Goal: Task Accomplishment & Management: Manage account settings

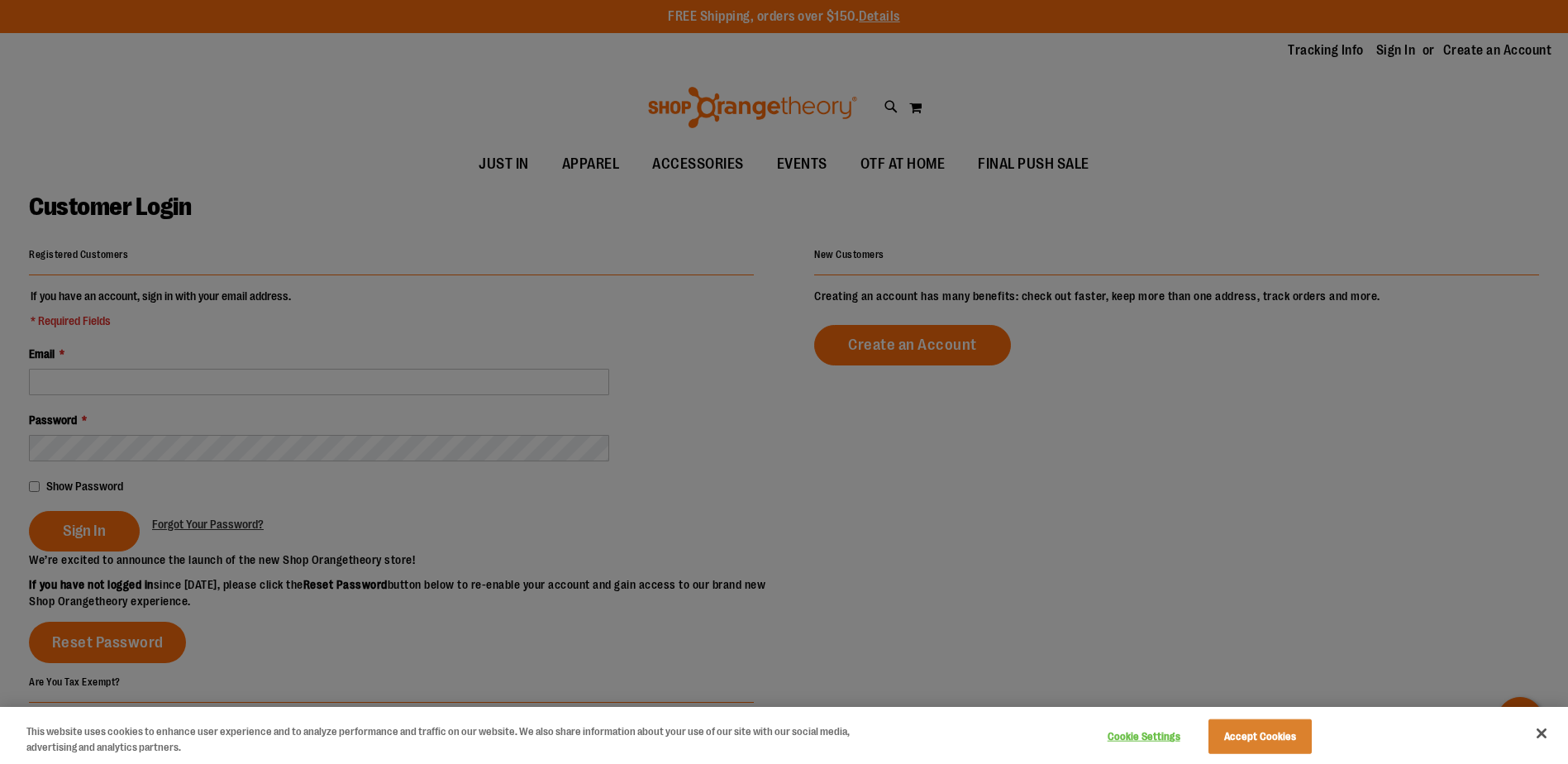
click at [578, 263] on div at bounding box center [784, 382] width 1568 height 764
click at [1543, 729] on button "Close" at bounding box center [1542, 733] width 37 height 37
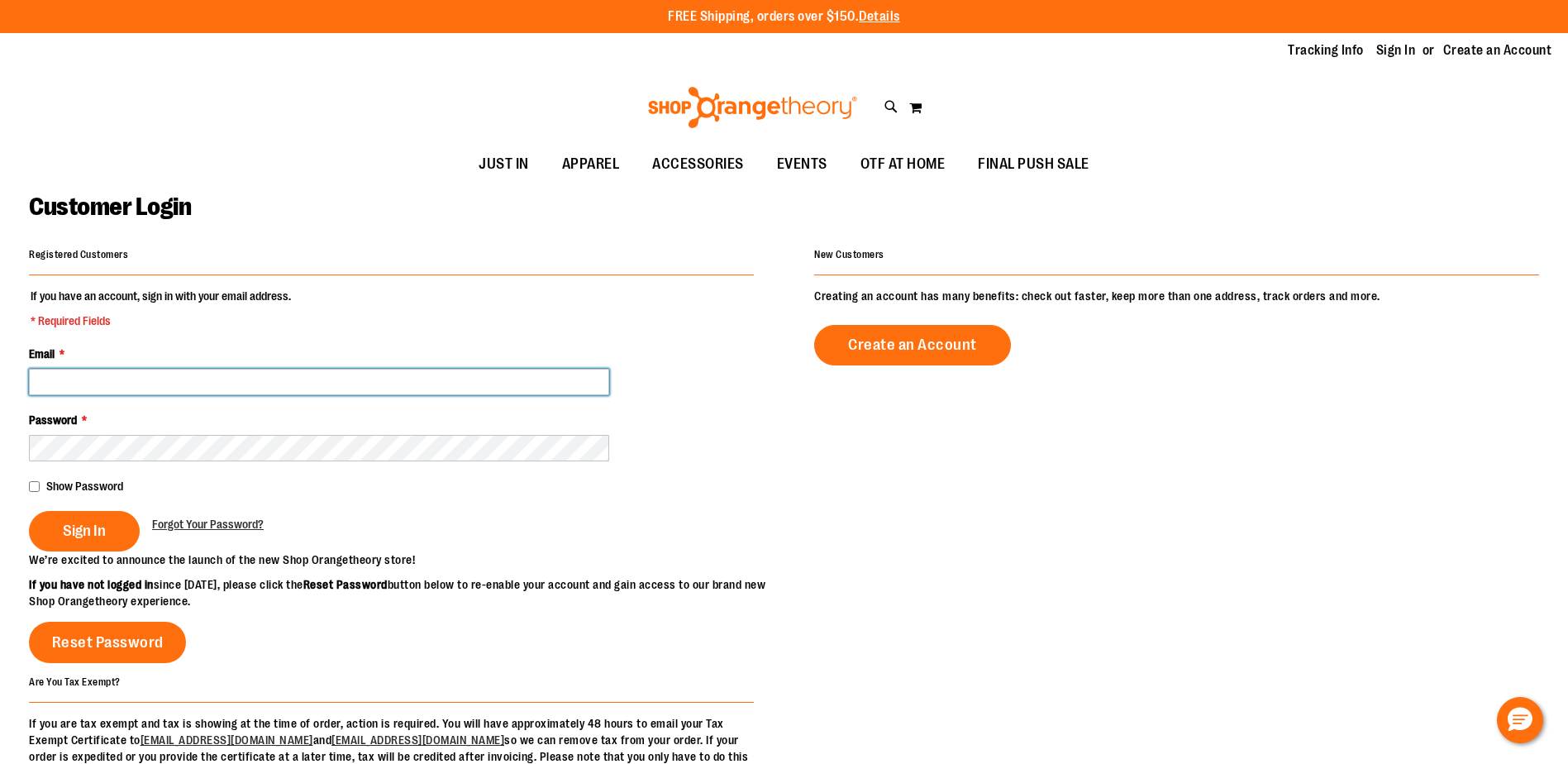
click at [126, 375] on input "Email *" at bounding box center [318, 382] width 580 height 26
type input "**********"
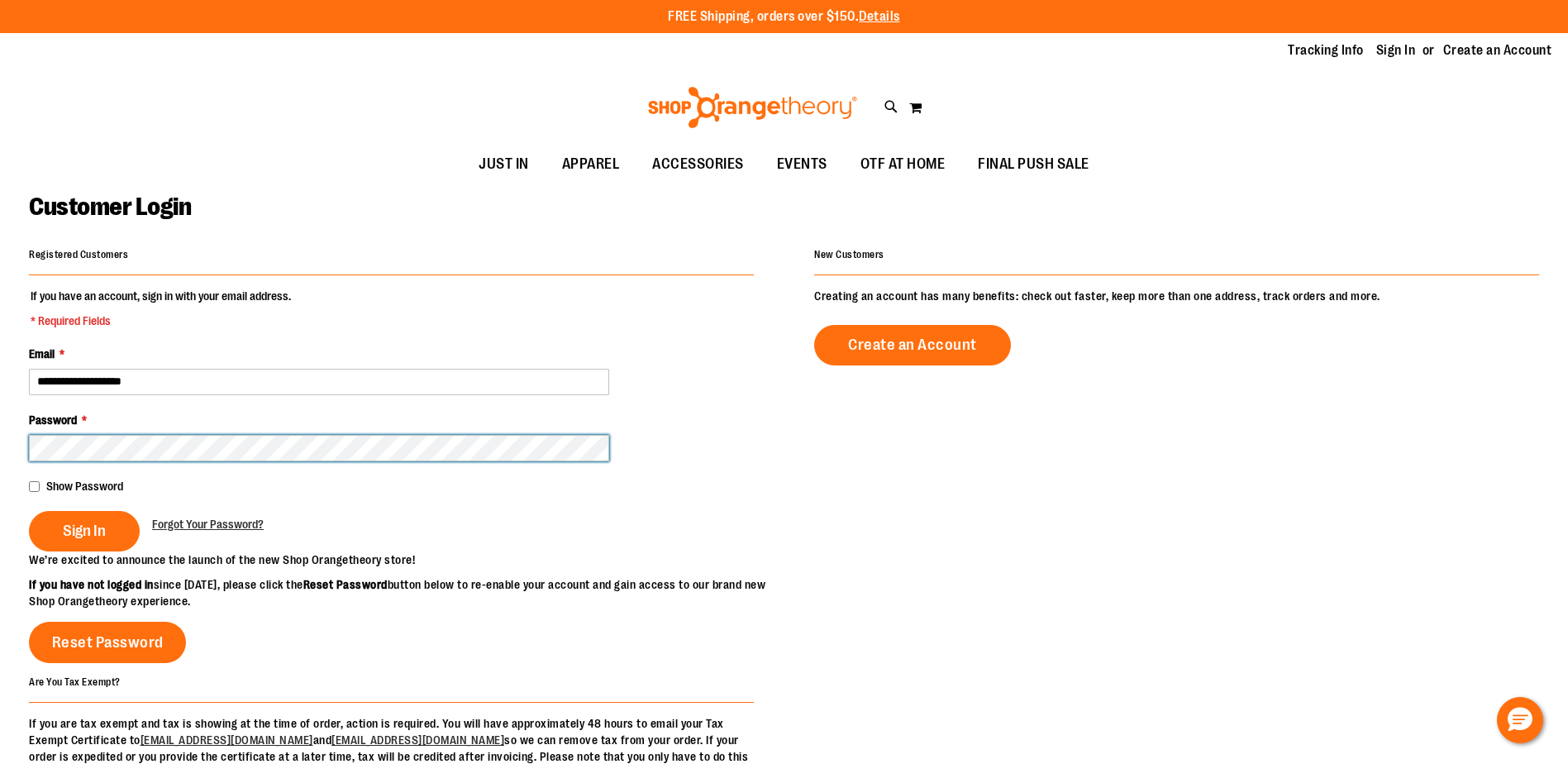
click at [29, 511] on button "Sign In" at bounding box center [84, 531] width 111 height 40
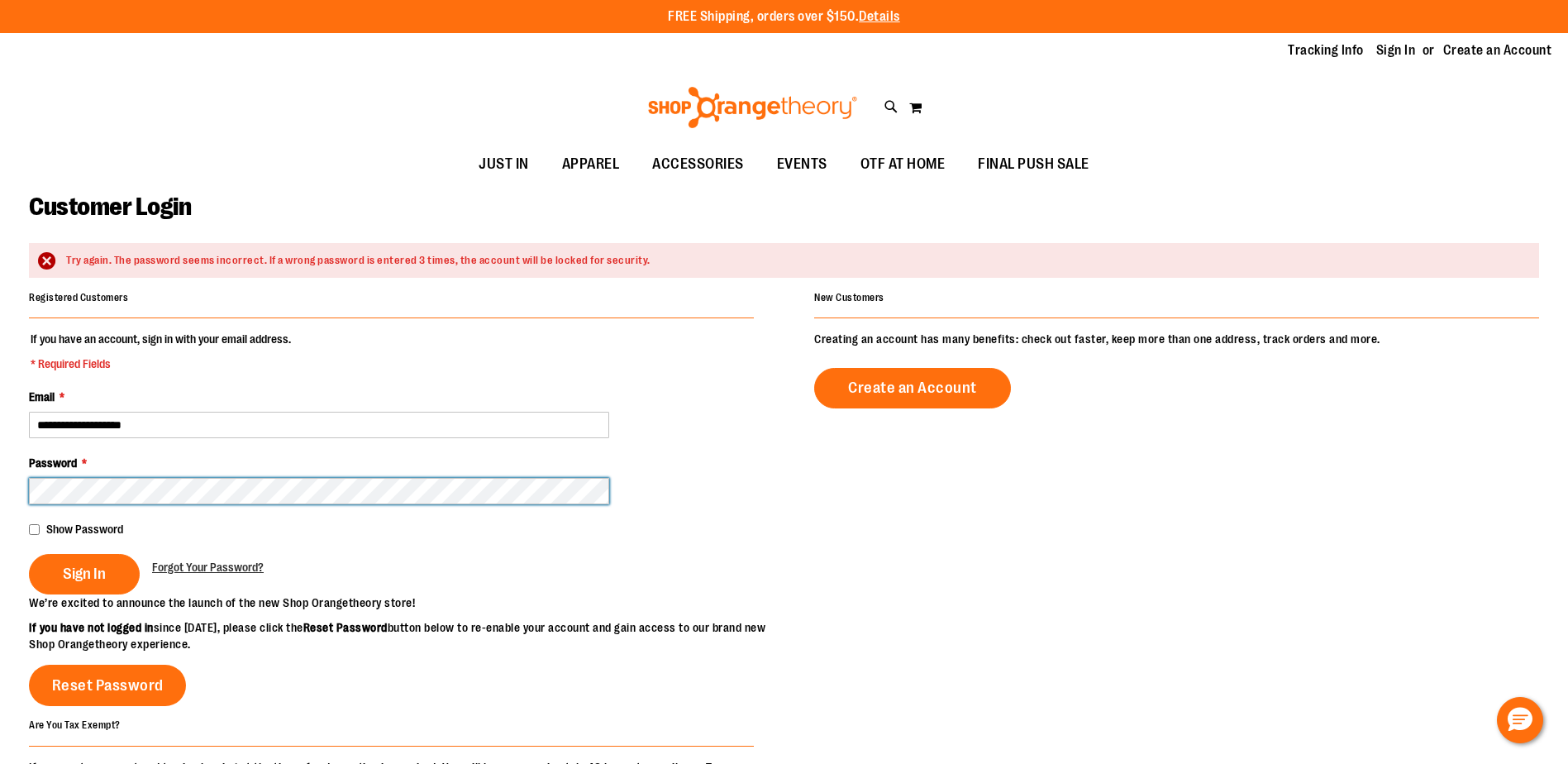
click at [29, 554] on button "Sign In" at bounding box center [84, 574] width 111 height 40
click at [180, 556] on div "Forgot Your Password?" at bounding box center [208, 564] width 112 height 22
click at [181, 560] on link "Forgot Your Password?" at bounding box center [208, 567] width 112 height 17
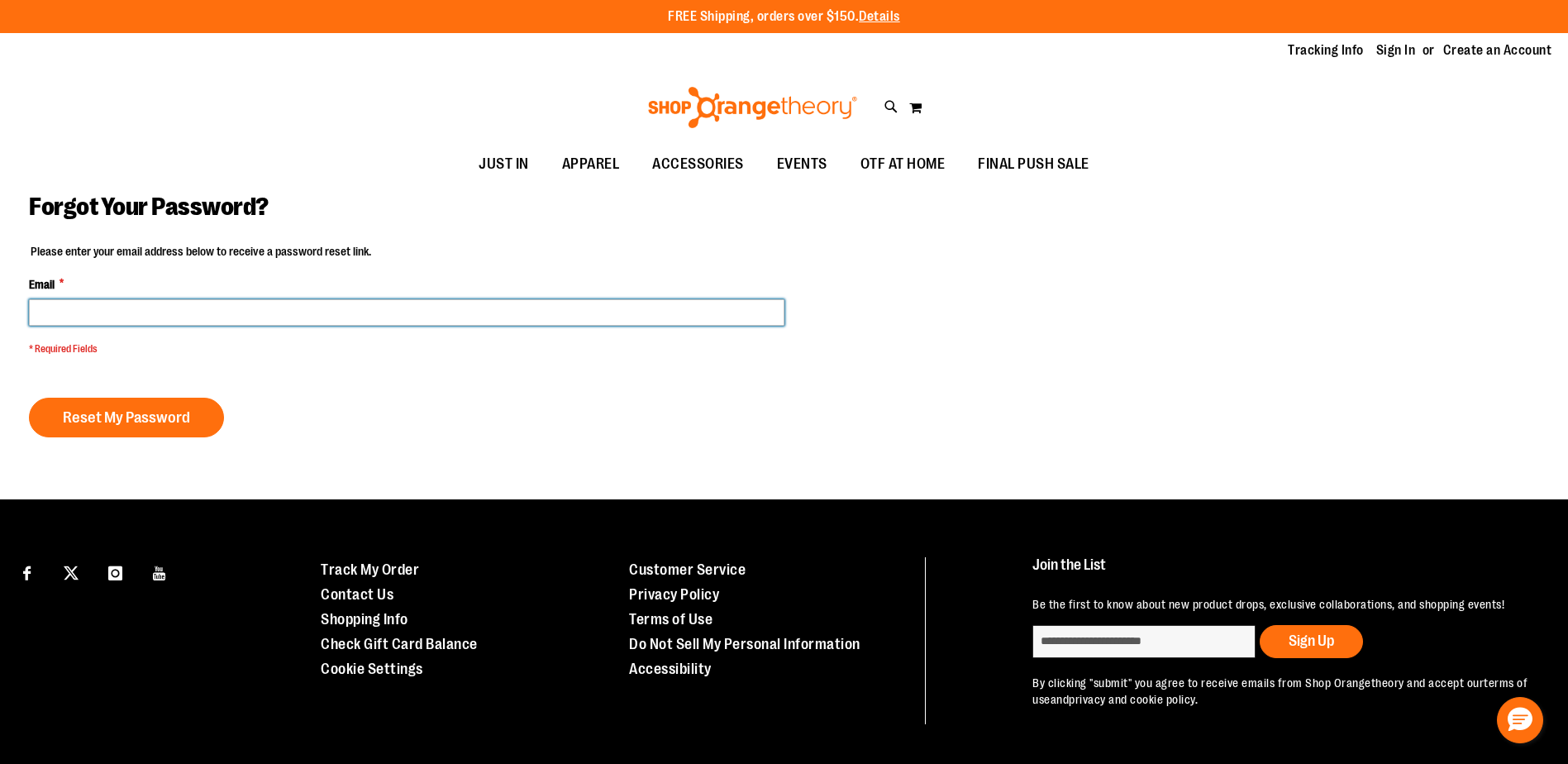
click at [301, 312] on input "Email *" at bounding box center [406, 312] width 755 height 26
type input "**********"
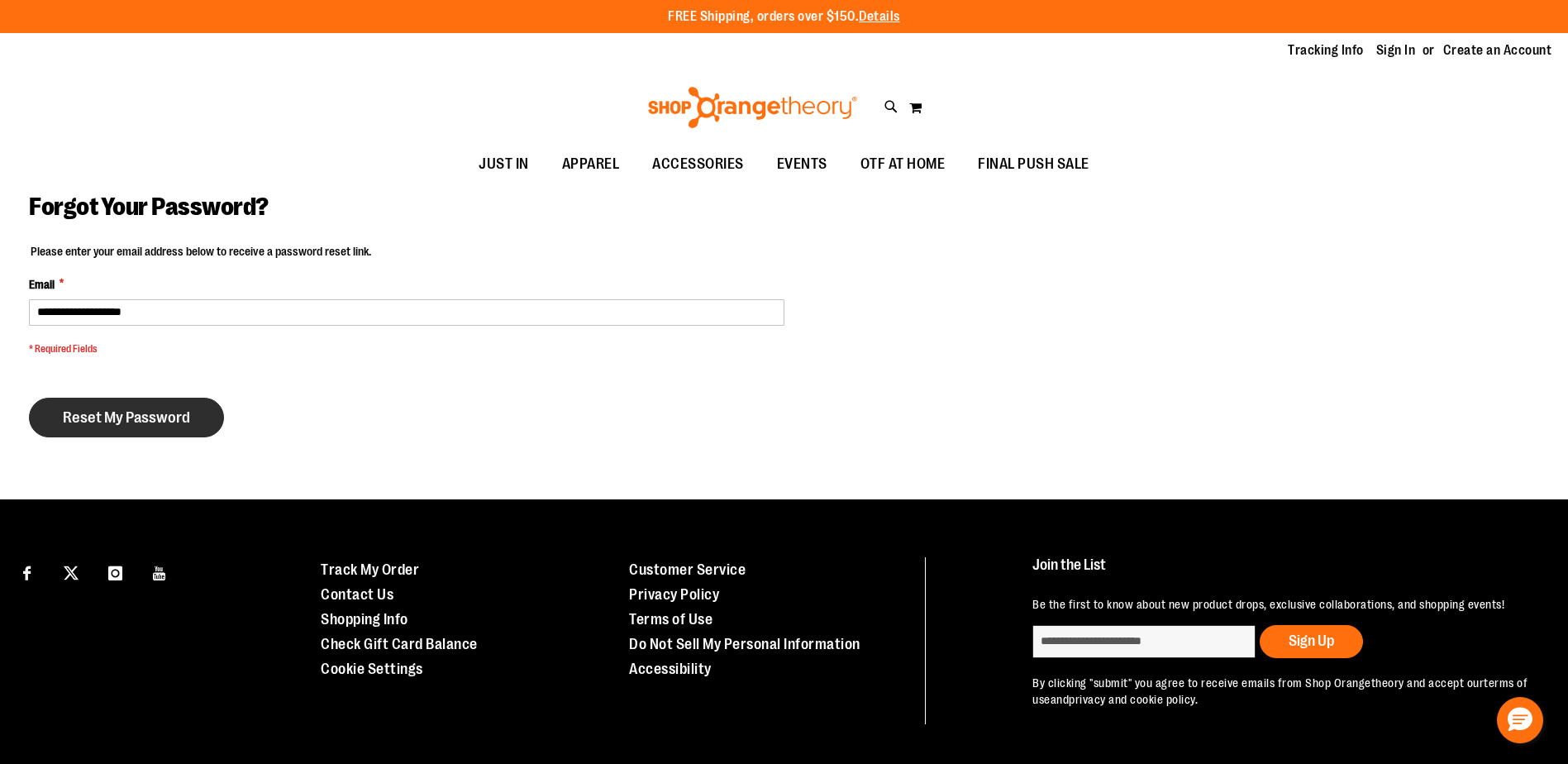
click at [93, 423] on span "Reset My Password" at bounding box center [126, 417] width 127 height 18
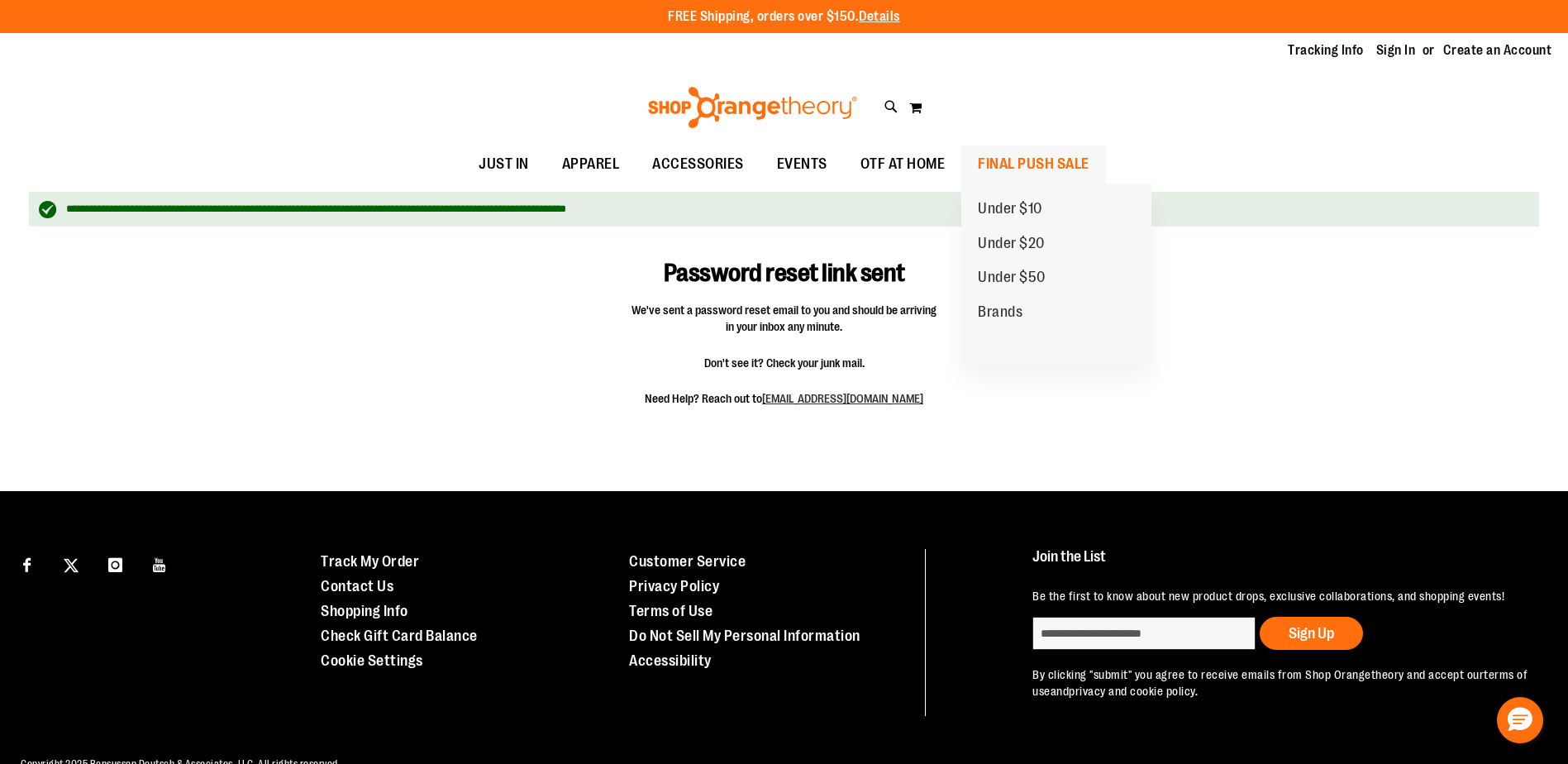
click at [1006, 170] on span "FINAL PUSH SALE" at bounding box center [1033, 164] width 112 height 38
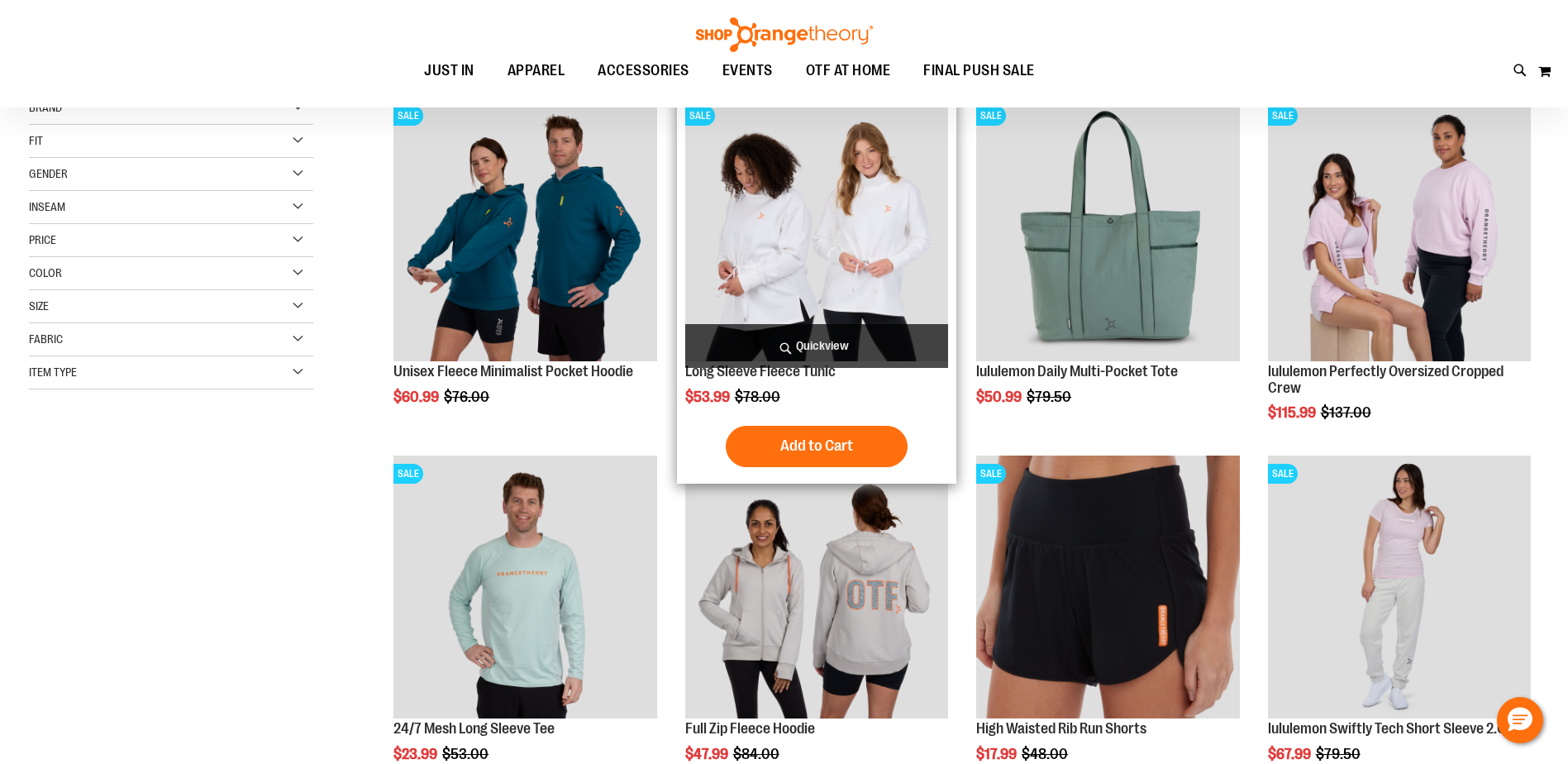
scroll to position [495, 0]
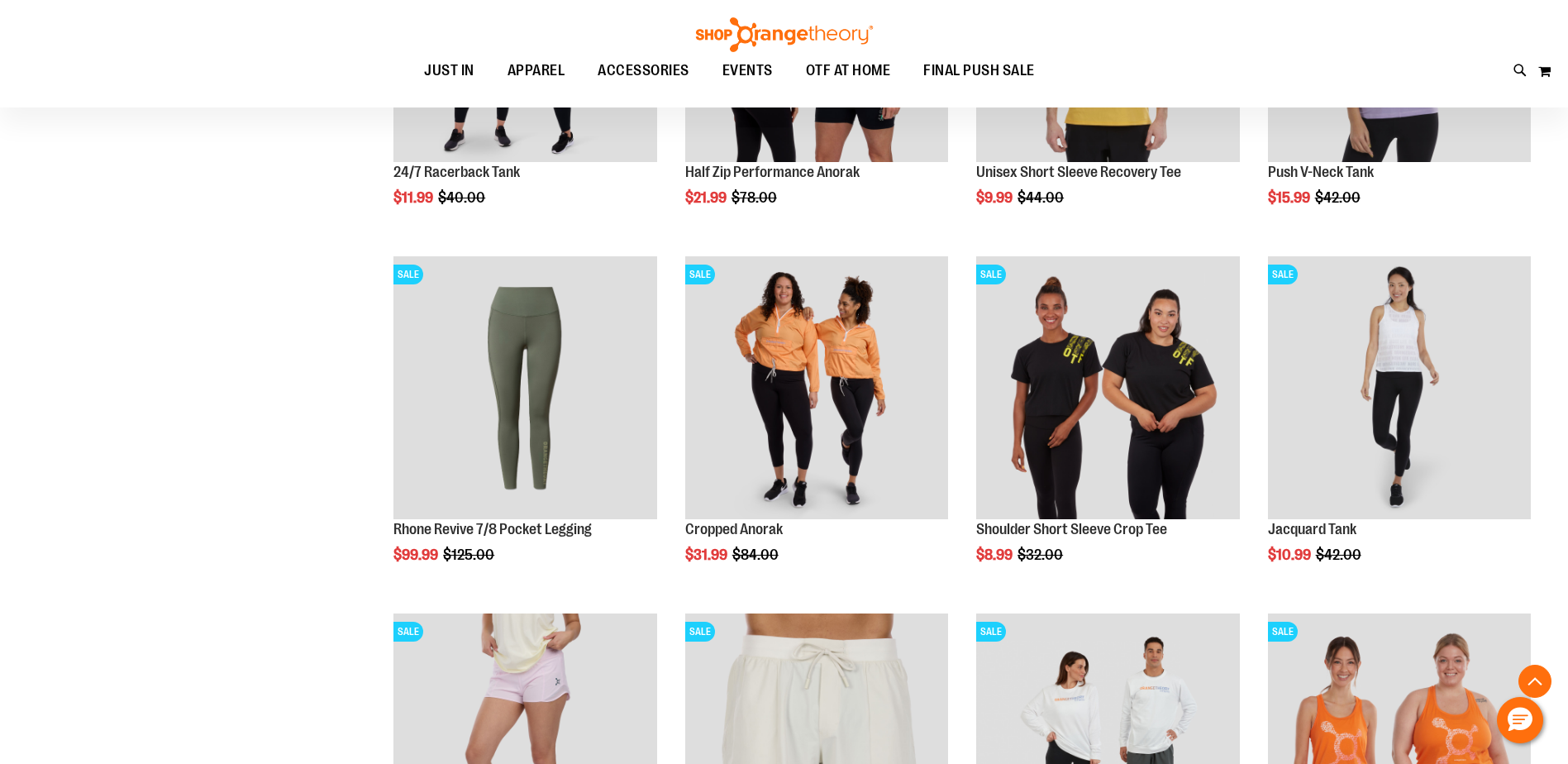
scroll to position [1239, 0]
